Goal: Find specific page/section: Find specific page/section

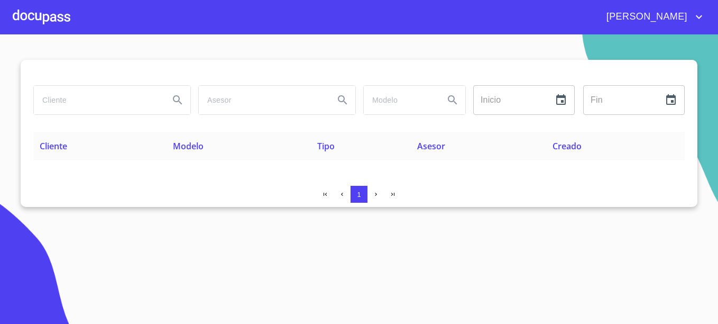
click at [75, 97] on input "search" at bounding box center [97, 100] width 127 height 29
type input "j"
type input "[PERSON_NAME]"
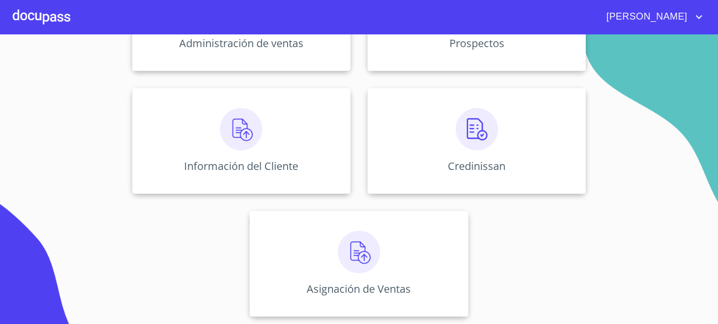
scroll to position [208, 0]
click at [485, 150] on div "Credinissan" at bounding box center [477, 140] width 219 height 106
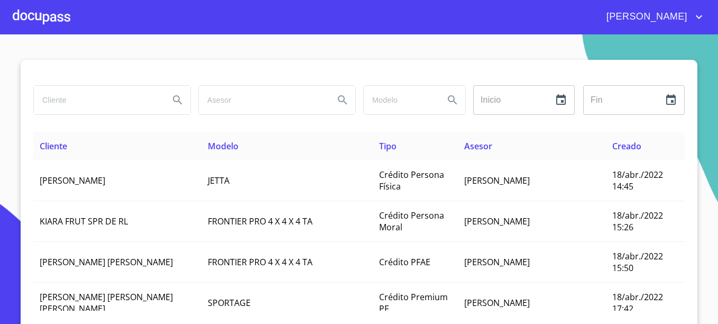
click at [93, 99] on input "search" at bounding box center [97, 100] width 127 height 29
type input "[PERSON_NAME]"
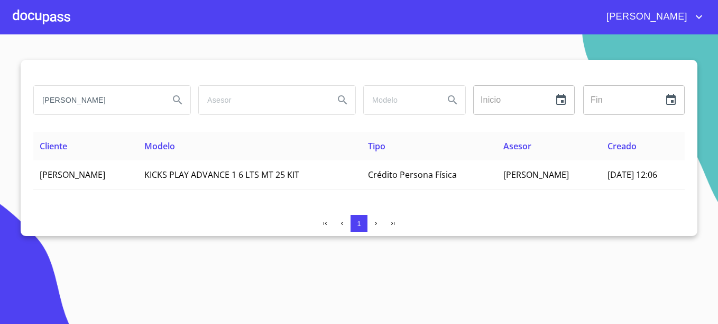
click at [591, 277] on section "[PERSON_NAME] Inicio ​ Fin ​ Cliente Modelo Tipo Asesor Creado [PERSON_NAME] KI…" at bounding box center [359, 178] width 718 height 289
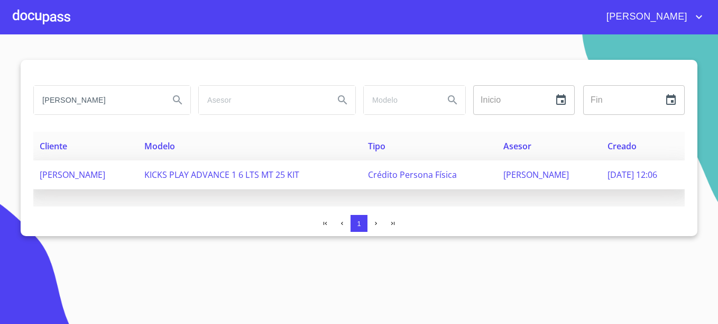
click at [504, 179] on span "[PERSON_NAME]" at bounding box center [537, 175] width 66 height 12
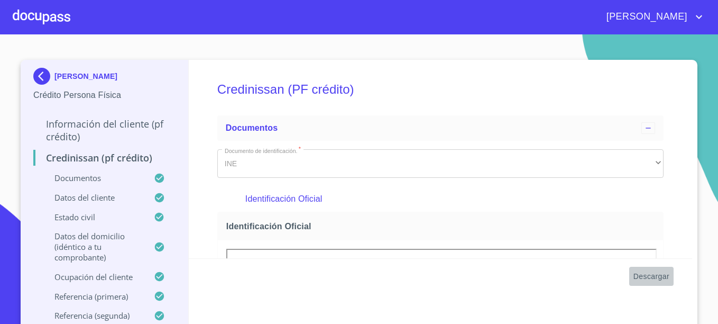
click at [644, 278] on span "Descargar" at bounding box center [652, 276] width 36 height 13
